Goal: Task Accomplishment & Management: Use online tool/utility

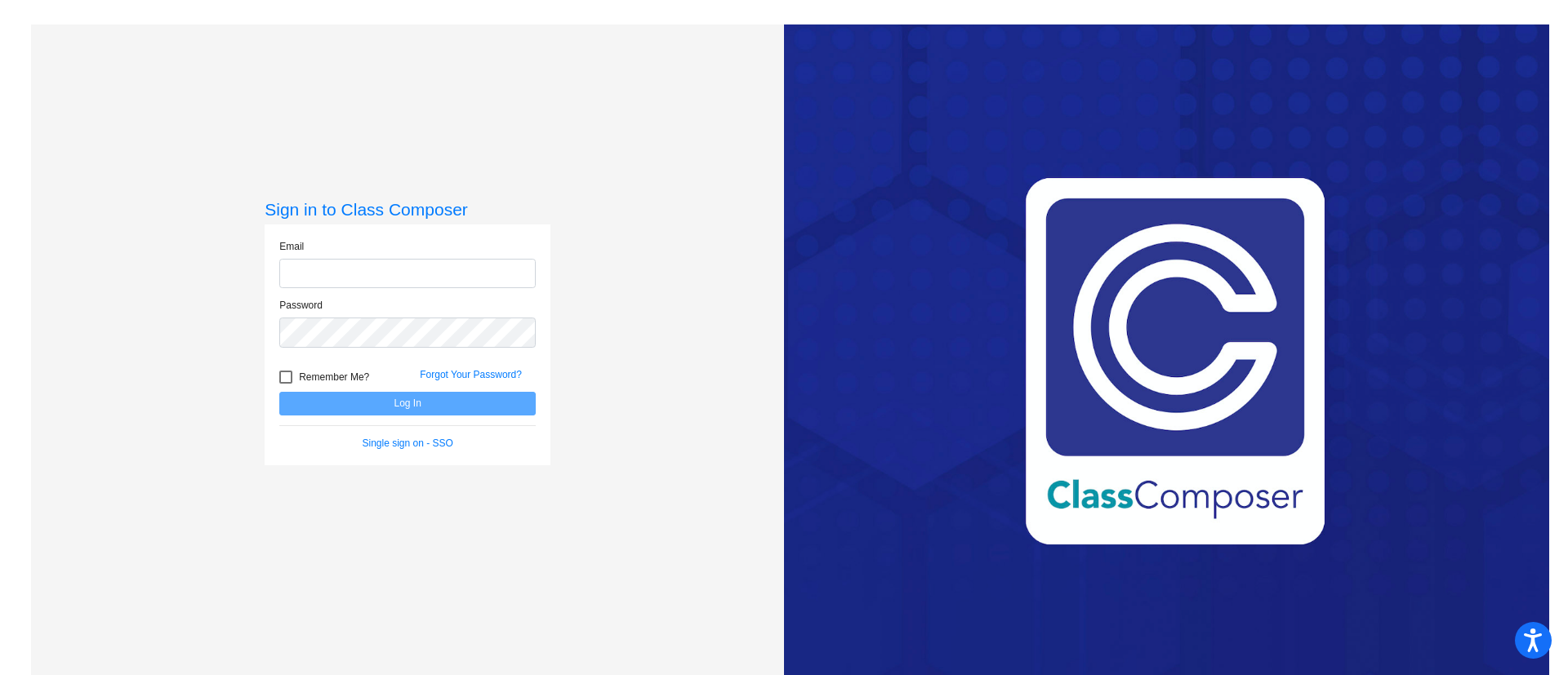
click at [402, 280] on input "email" at bounding box center [408, 273] width 257 height 30
type input "[EMAIL_ADDRESS][DOMAIN_NAME]"
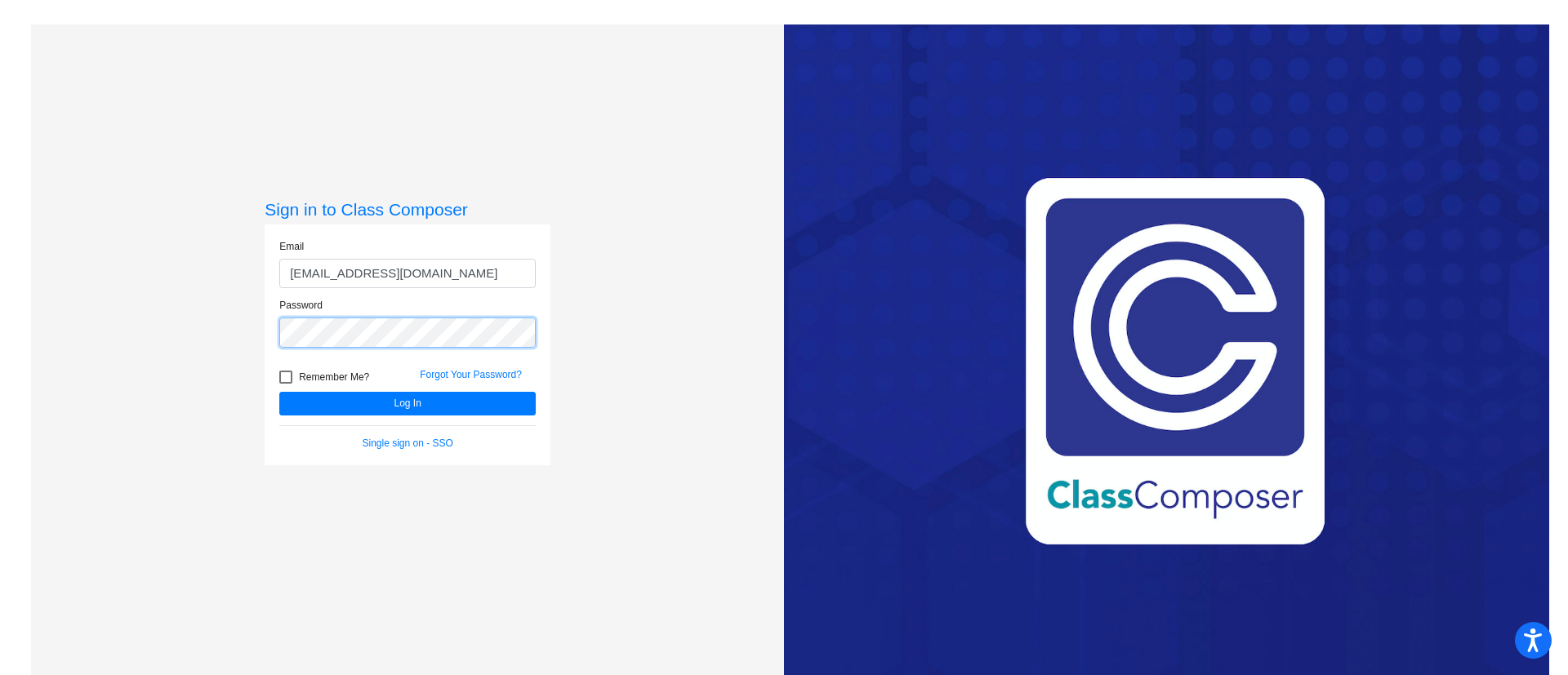
click at [280, 392] on button "Log In" at bounding box center [408, 404] width 257 height 24
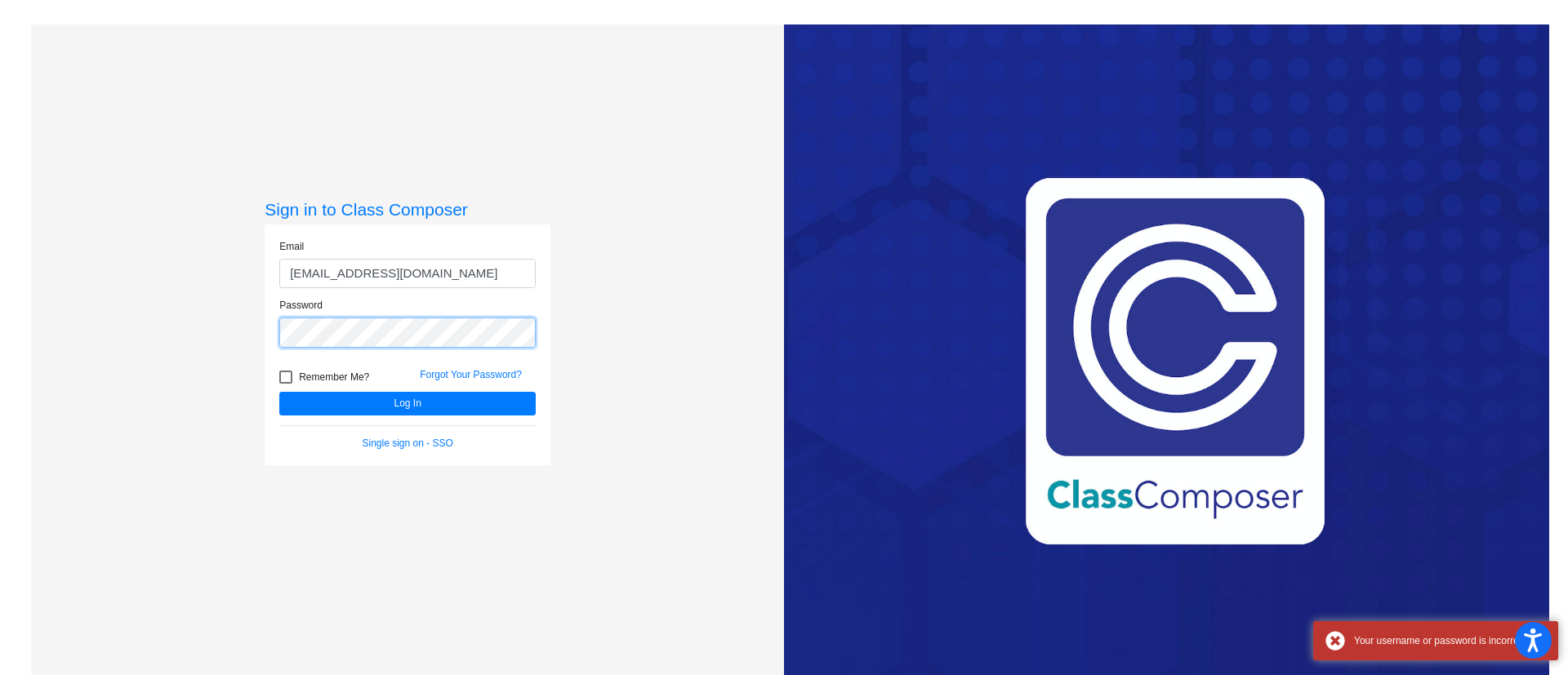
click at [280, 392] on button "Log In" at bounding box center [408, 404] width 257 height 24
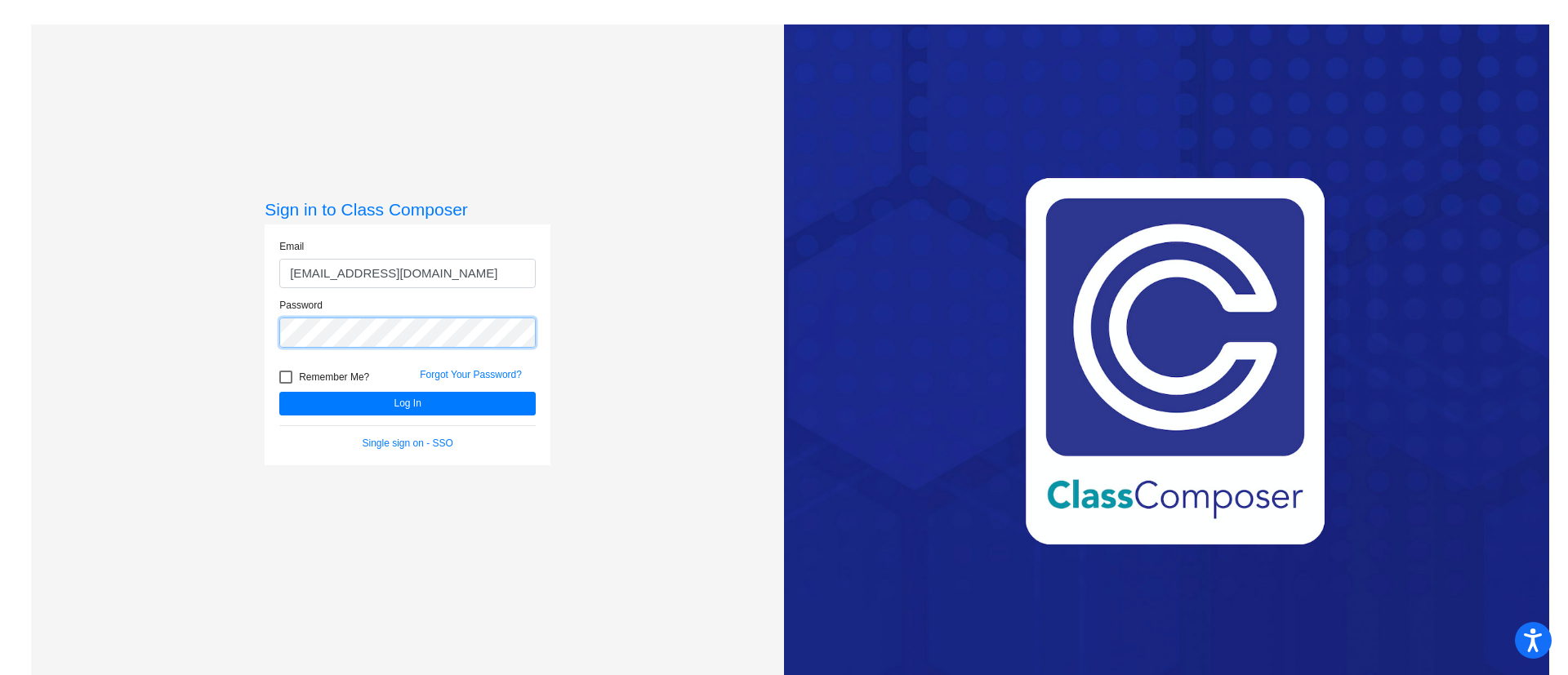
click at [280, 392] on button "Log In" at bounding box center [408, 404] width 257 height 24
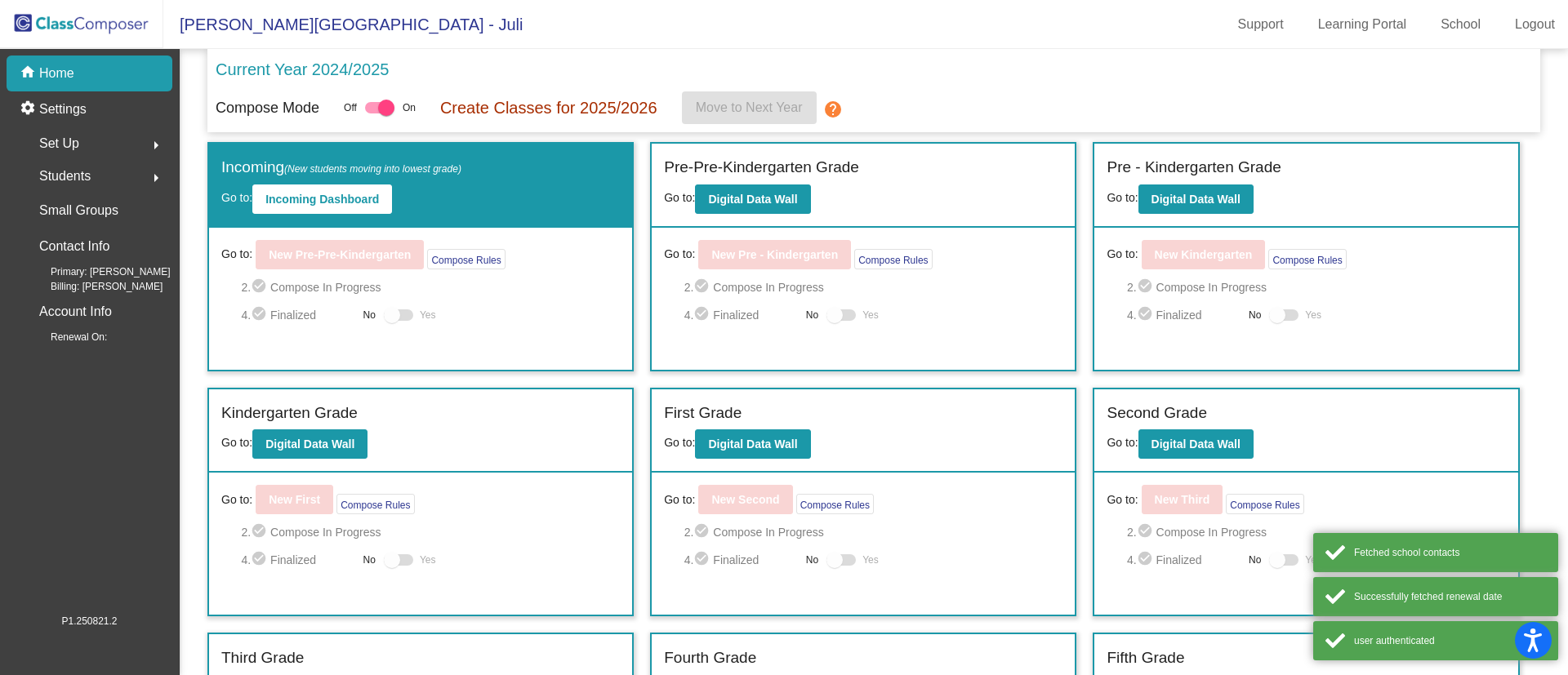
scroll to position [290, 0]
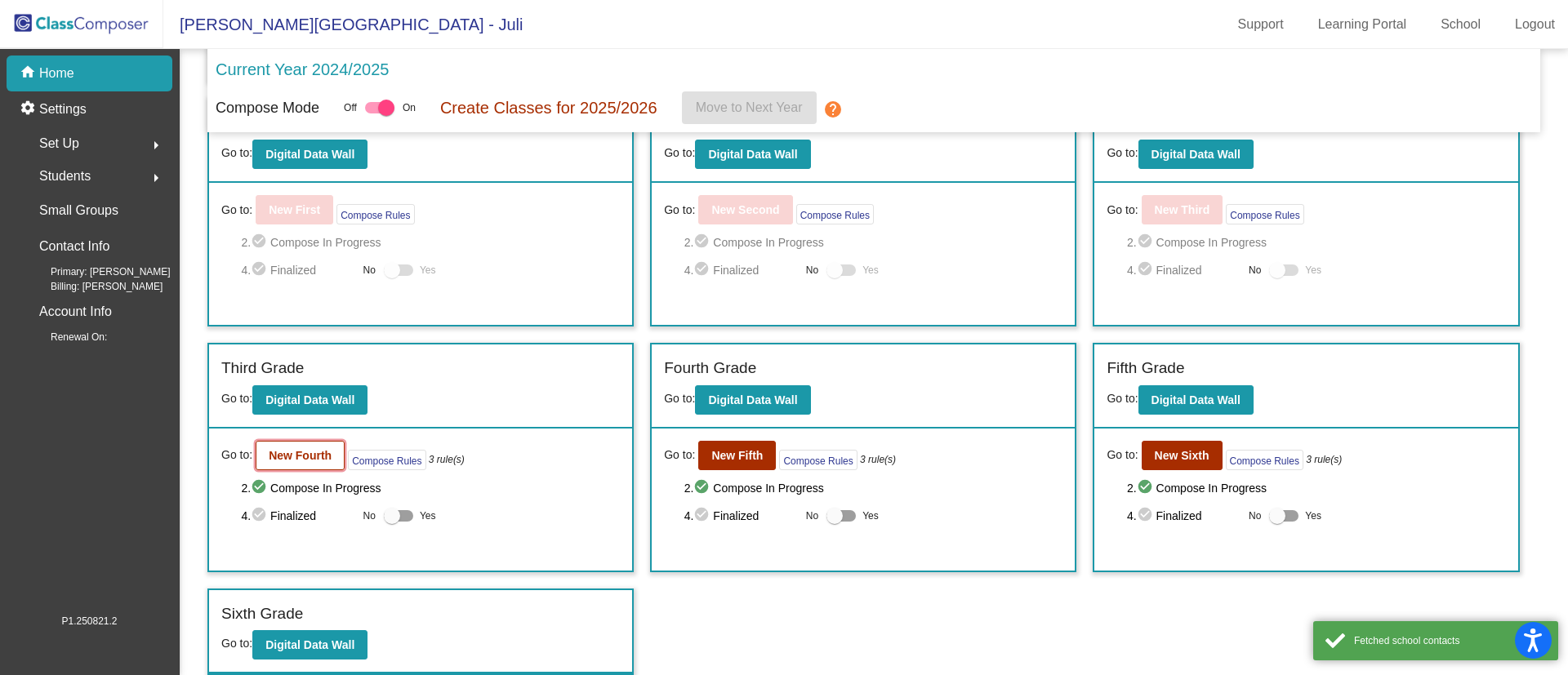
click at [301, 467] on button "New Fourth" at bounding box center [300, 456] width 89 height 29
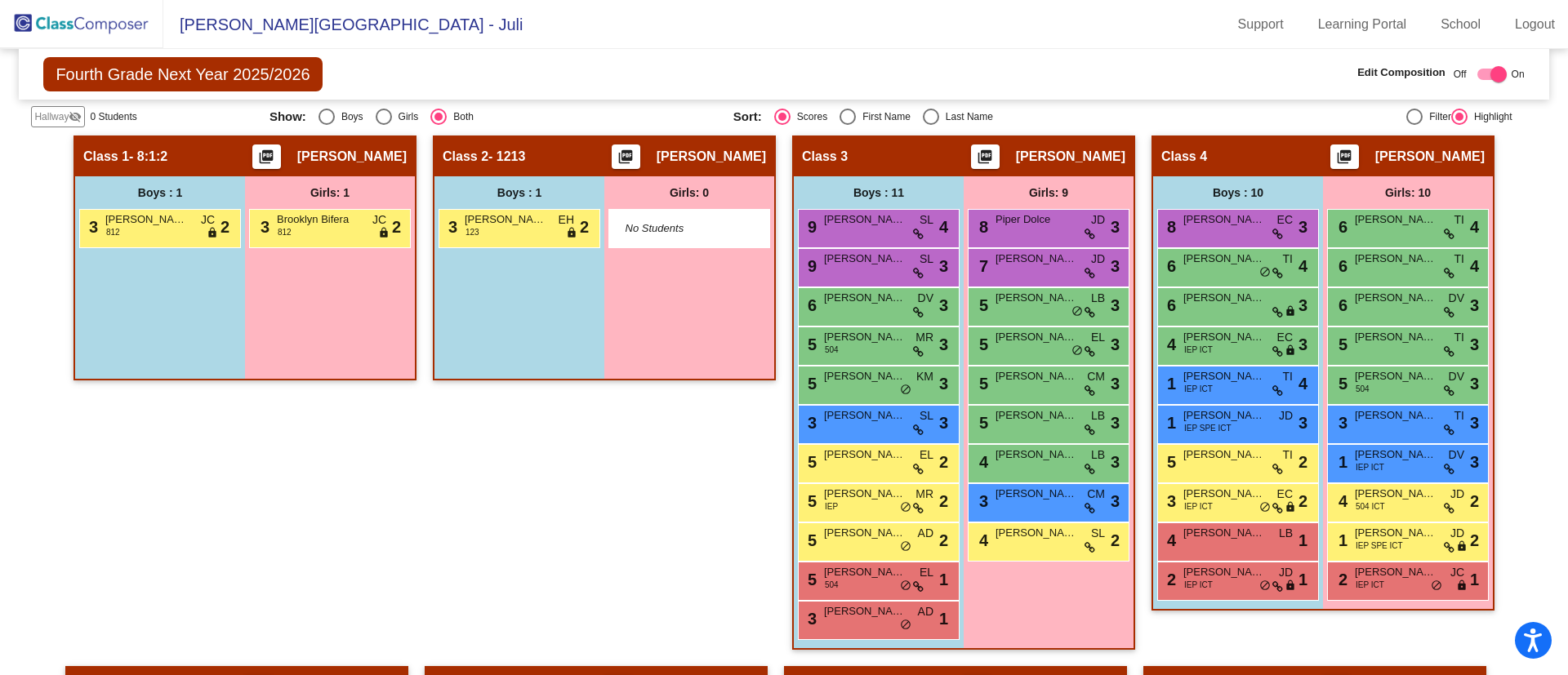
scroll to position [665, 0]
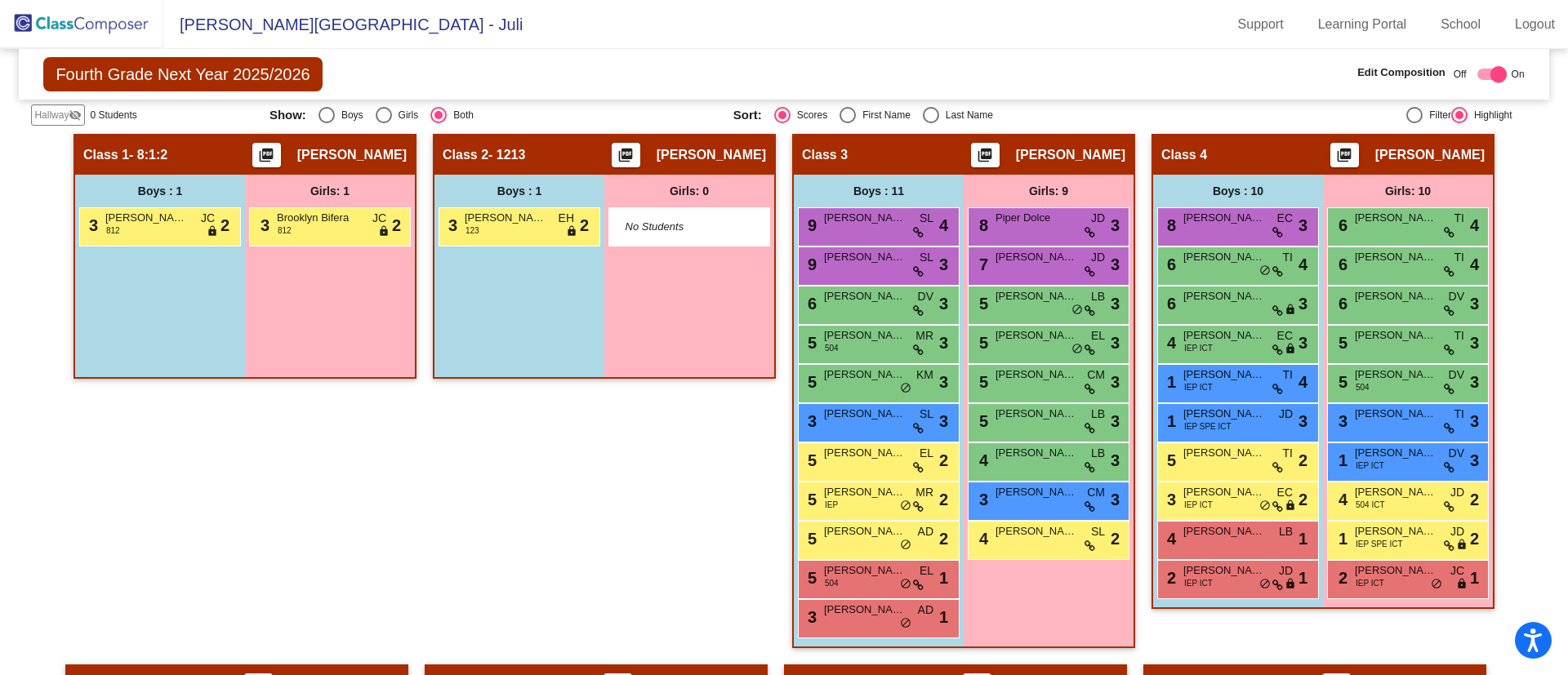
click at [1381, 538] on span "IEP SPE ICT" at bounding box center [1380, 543] width 48 height 12
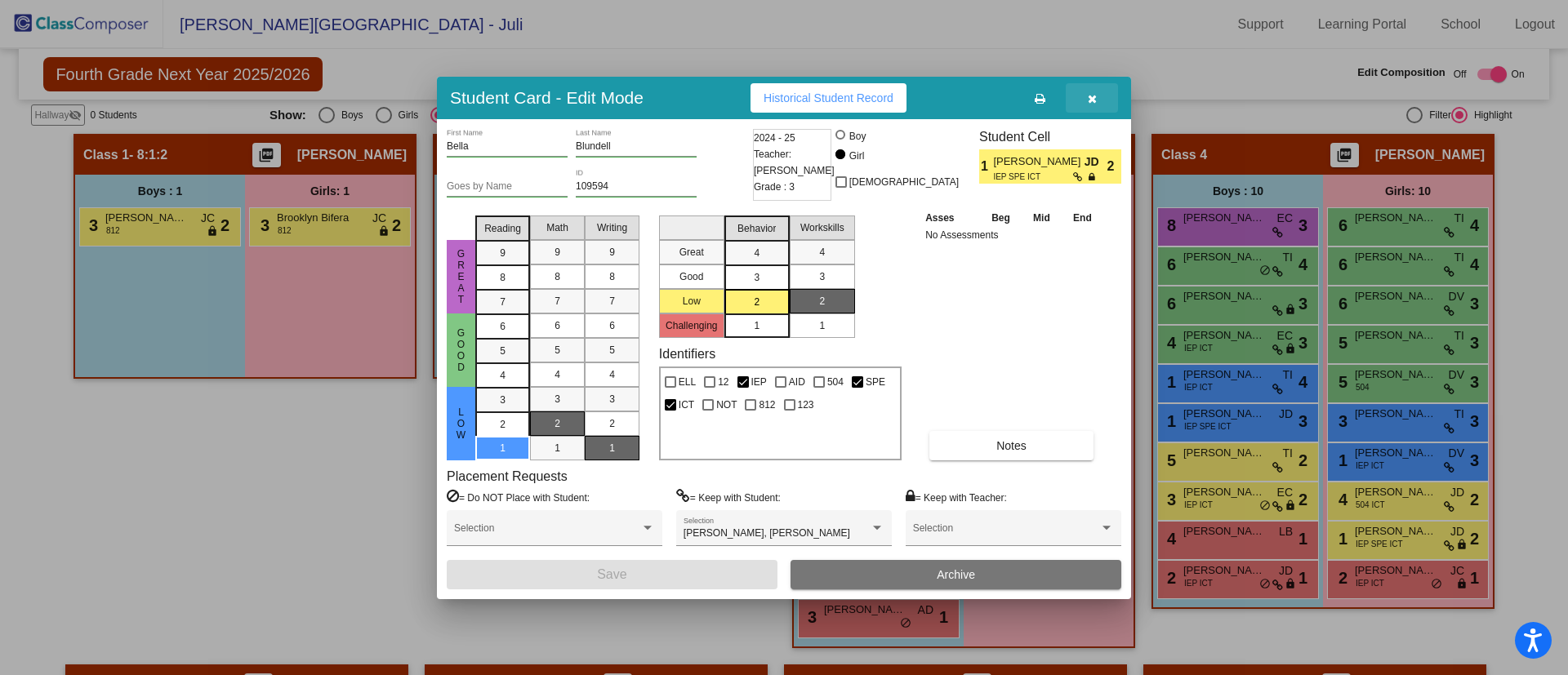
click at [1090, 99] on icon "button" at bounding box center [1093, 99] width 9 height 12
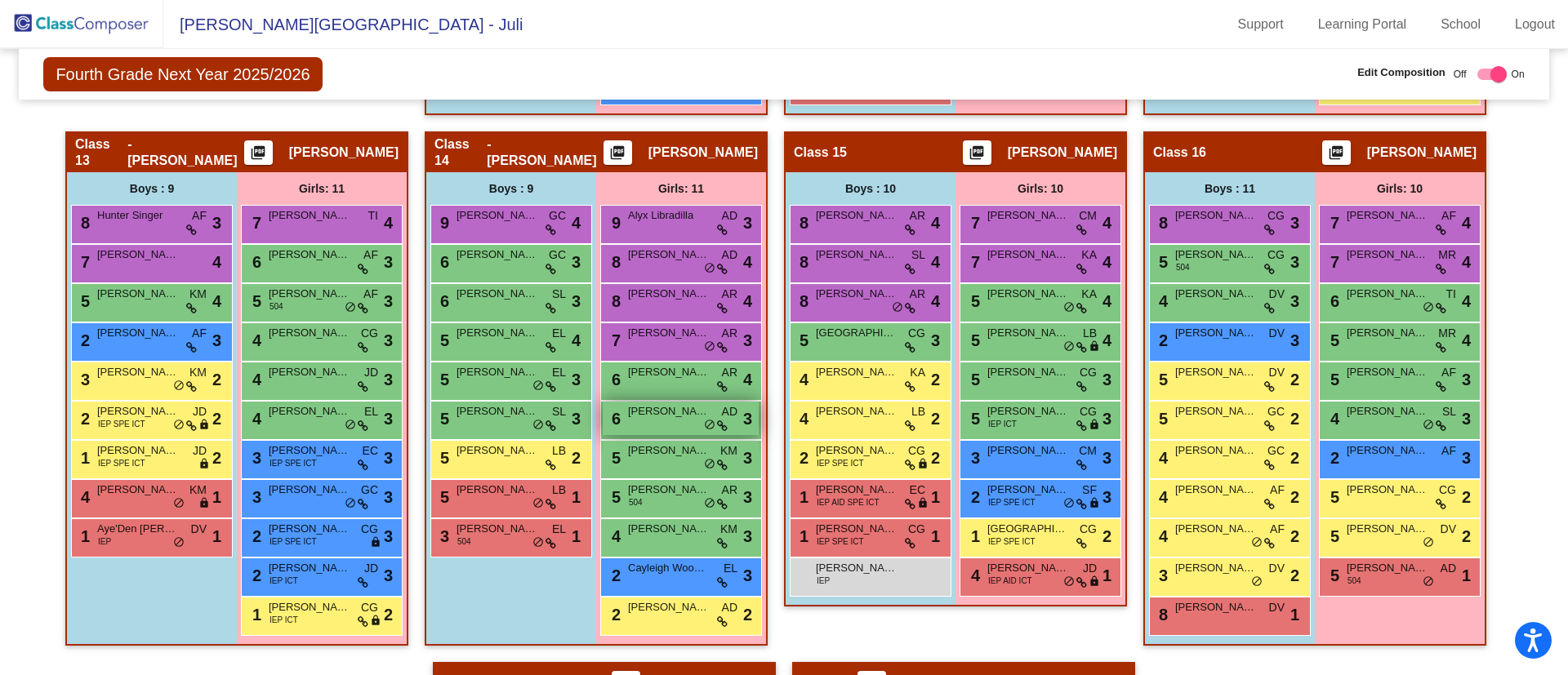
scroll to position [2262, 0]
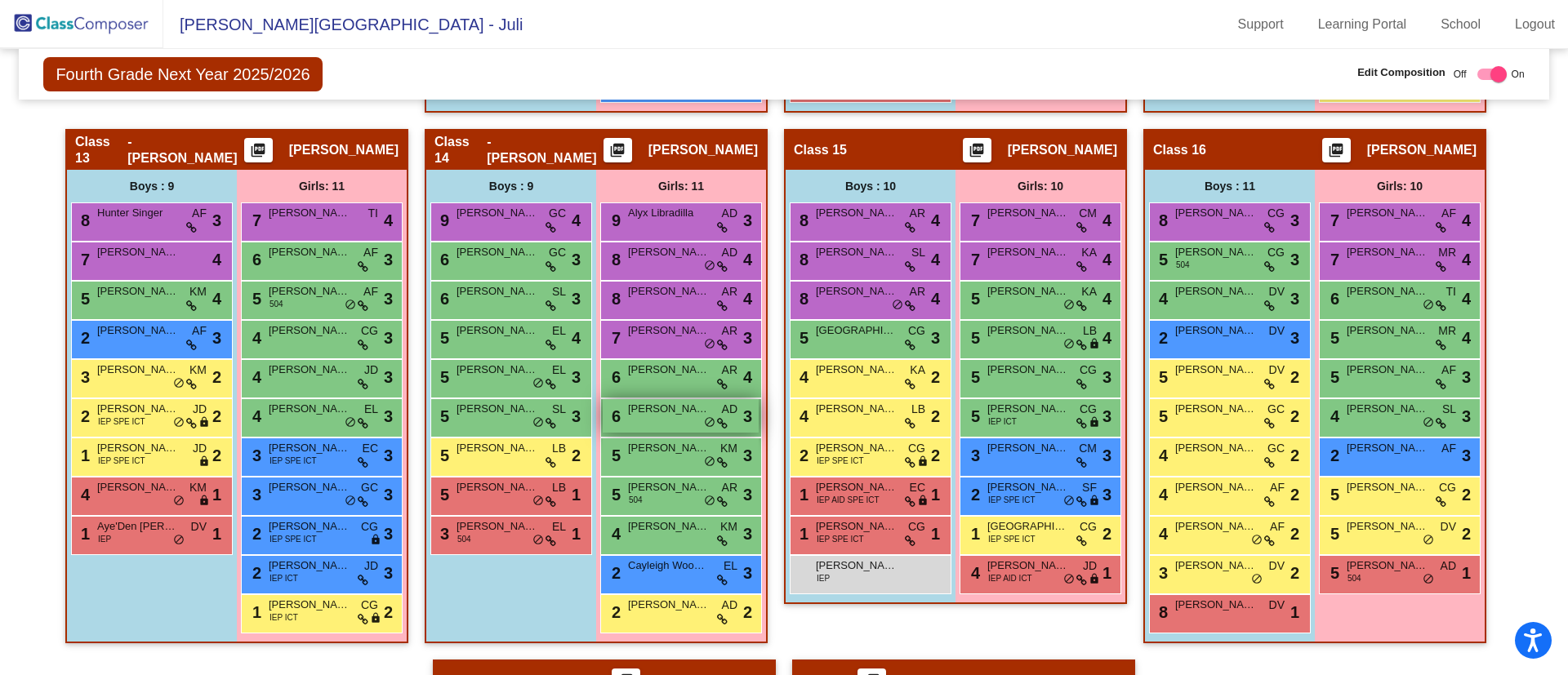
click at [658, 420] on div "6 [PERSON_NAME] AD lock do_not_disturb_alt 3" at bounding box center [681, 416] width 156 height 34
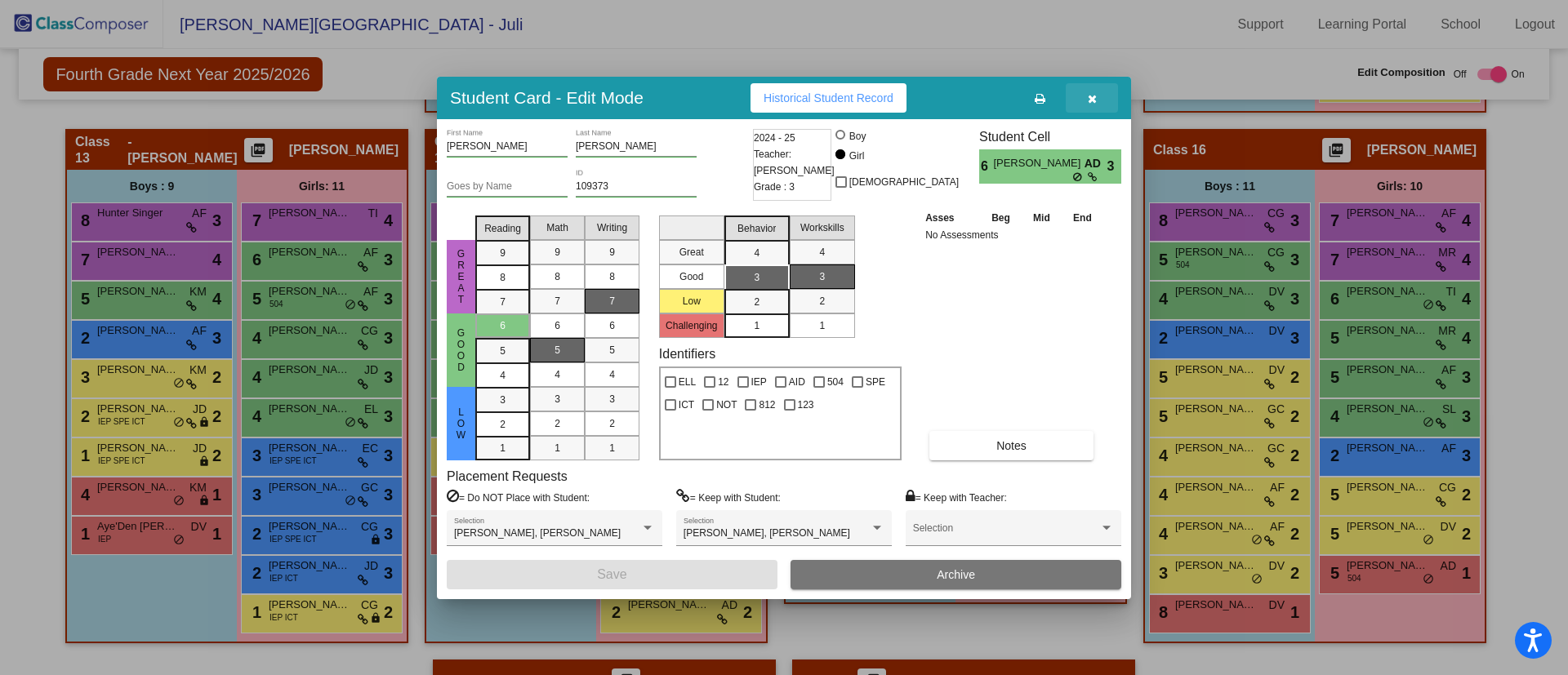
click at [1095, 95] on icon "button" at bounding box center [1093, 99] width 9 height 12
